Goal: Book appointment/travel/reservation

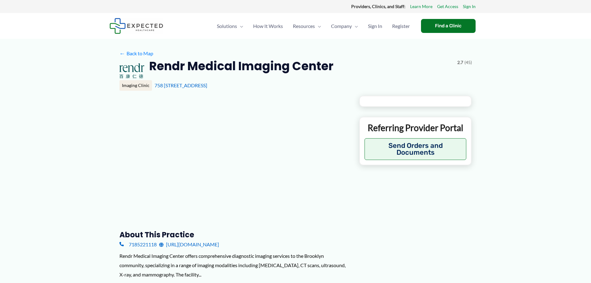
type input "**********"
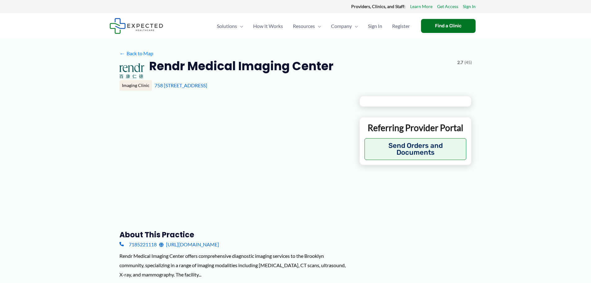
type input "**********"
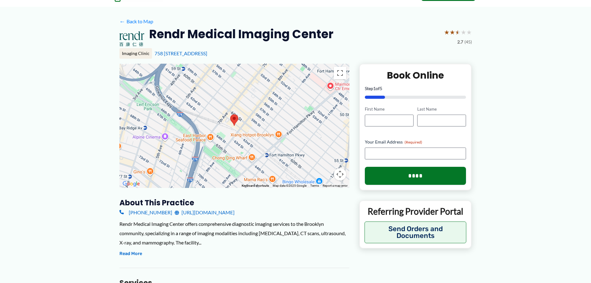
scroll to position [62, 0]
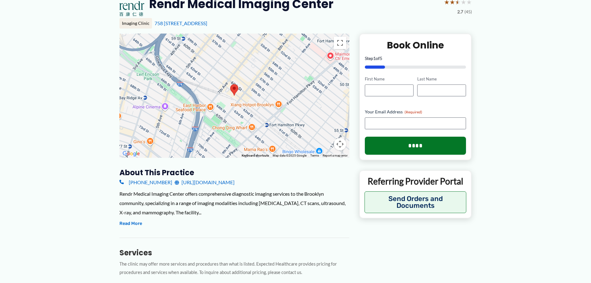
click at [211, 182] on link "[URL][DOMAIN_NAME]" at bounding box center [205, 181] width 60 height 9
